Goal: Task Accomplishment & Management: Use online tool/utility

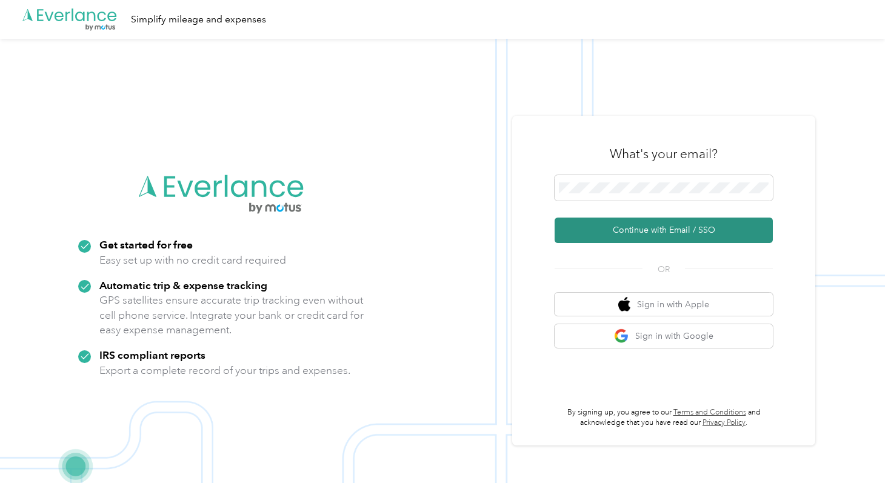
click at [612, 231] on button "Continue with Email / SSO" at bounding box center [664, 230] width 218 height 25
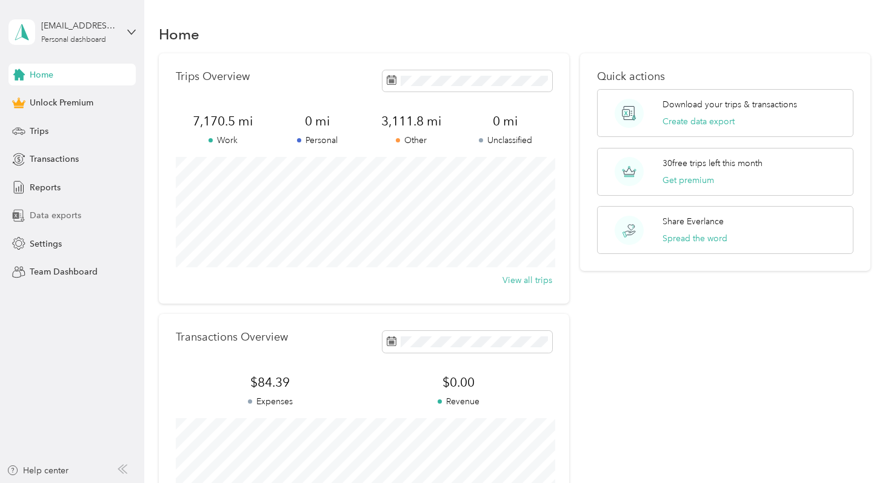
click at [86, 213] on div "Data exports" at bounding box center [71, 216] width 127 height 22
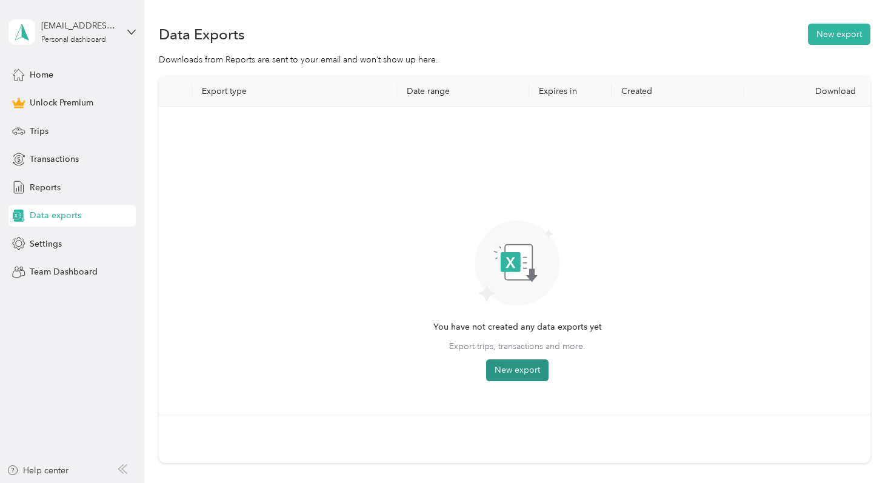
click at [524, 369] on button "New export" at bounding box center [517, 371] width 62 height 22
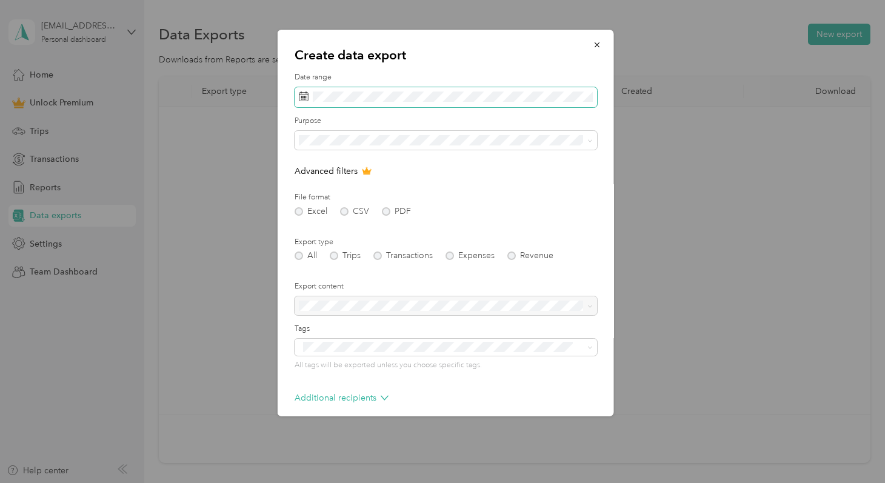
click at [465, 90] on span at bounding box center [446, 97] width 303 height 21
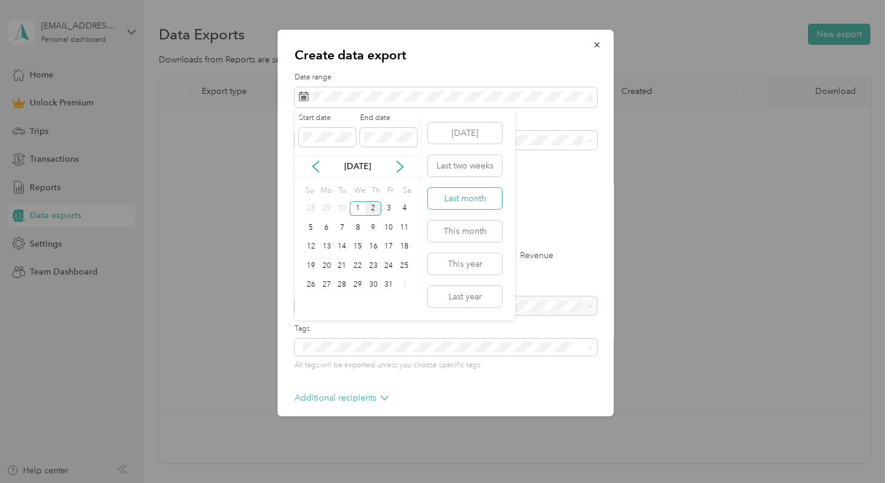
click at [472, 201] on button "Last month" at bounding box center [465, 198] width 74 height 21
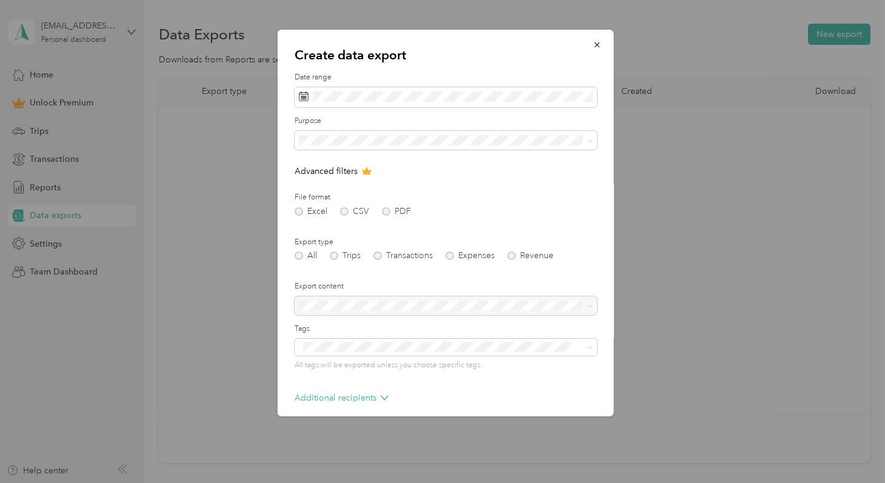
scroll to position [54, 0]
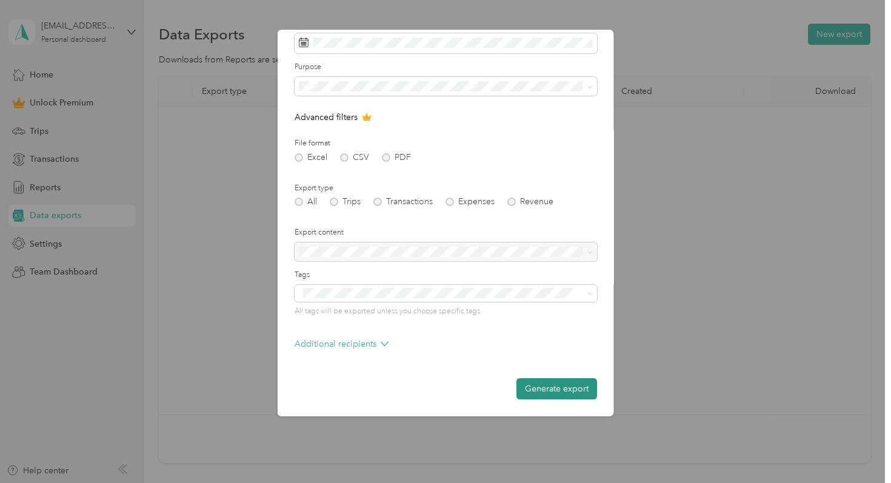
click at [531, 395] on button "Generate export" at bounding box center [557, 388] width 81 height 21
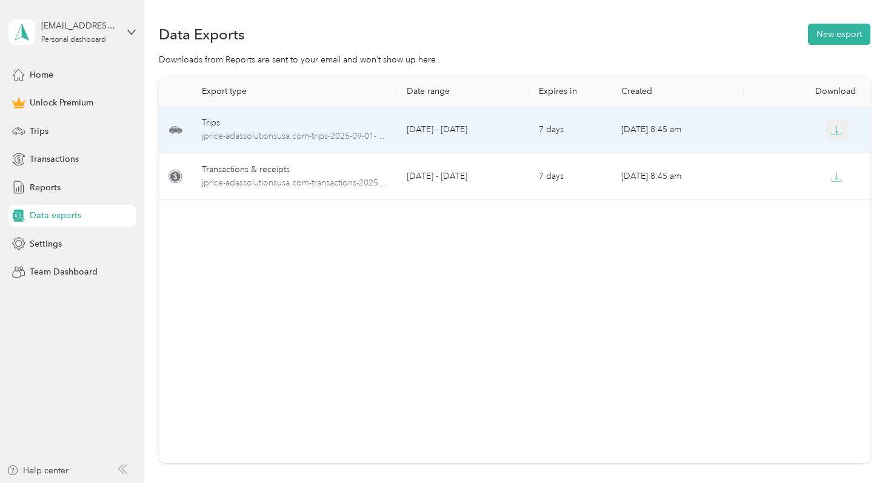
click at [830, 122] on button "button" at bounding box center [837, 130] width 22 height 22
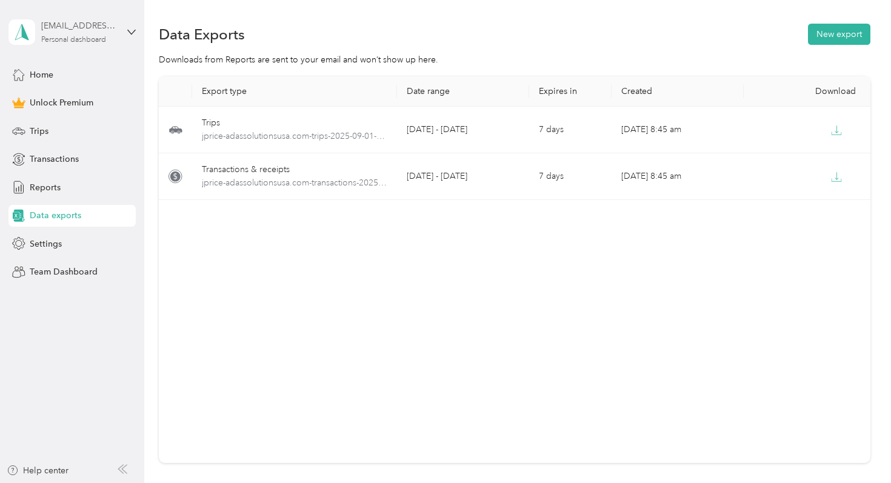
click at [90, 38] on div "Personal dashboard" at bounding box center [73, 39] width 65 height 7
click at [90, 93] on div "Log out" at bounding box center [136, 99] width 238 height 21
